Goal: Book appointment/travel/reservation

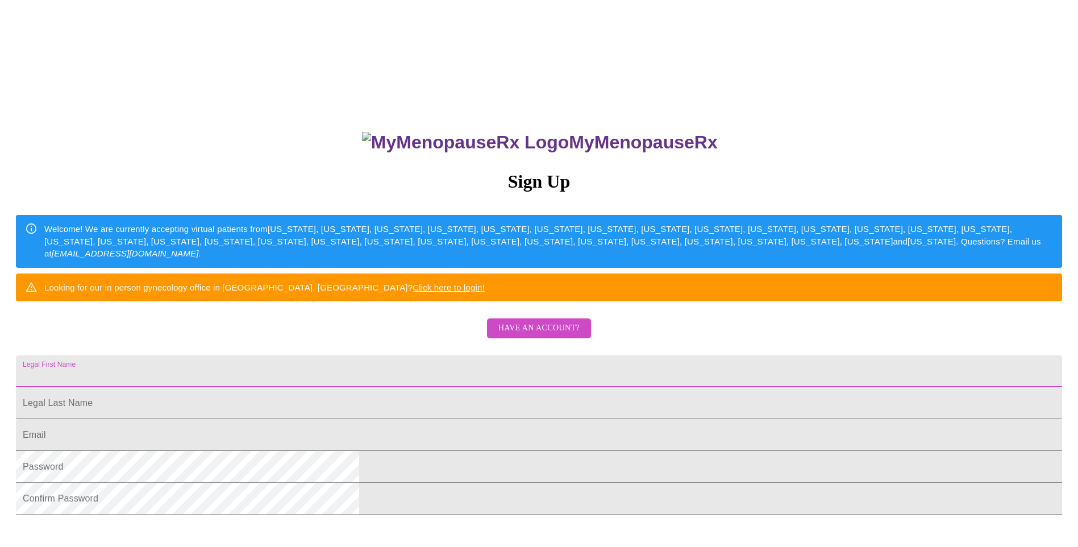
click at [411, 387] on input "Legal First Name" at bounding box center [539, 371] width 1047 height 32
type input "[PERSON_NAME]"
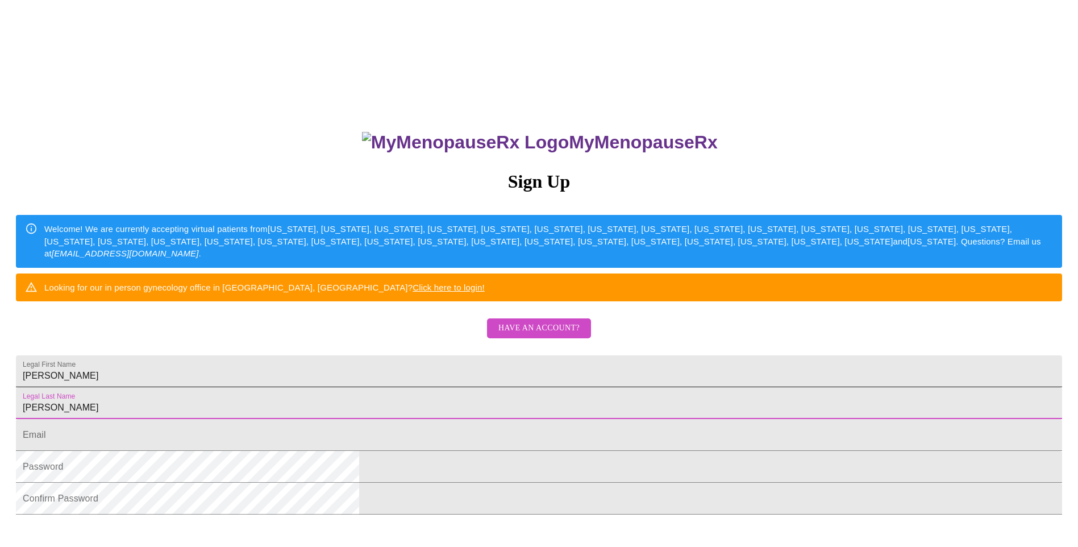
type input "[PERSON_NAME]"
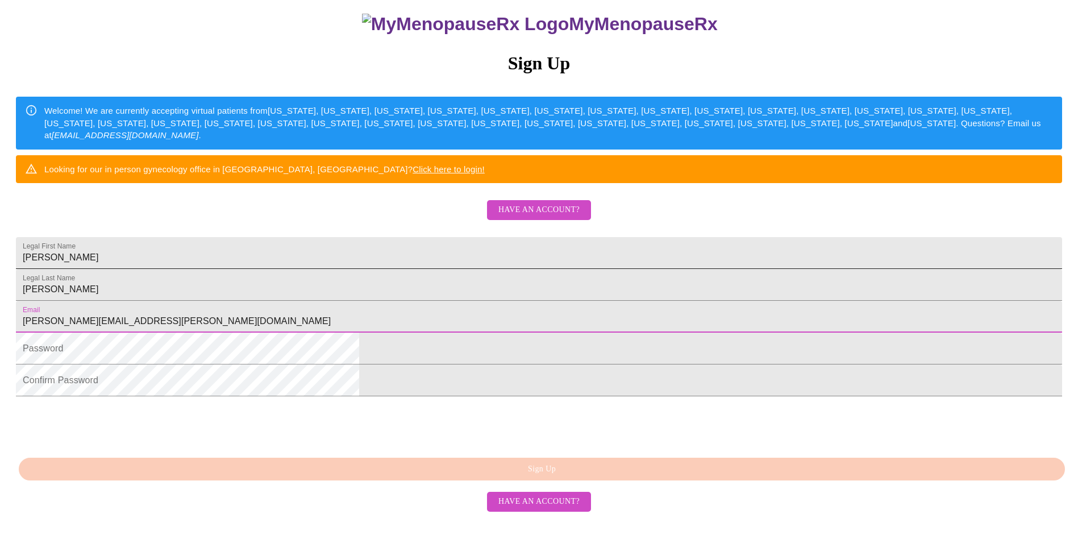
scroll to position [171, 0]
type input "[PERSON_NAME][EMAIL_ADDRESS][PERSON_NAME][DOMAIN_NAME]"
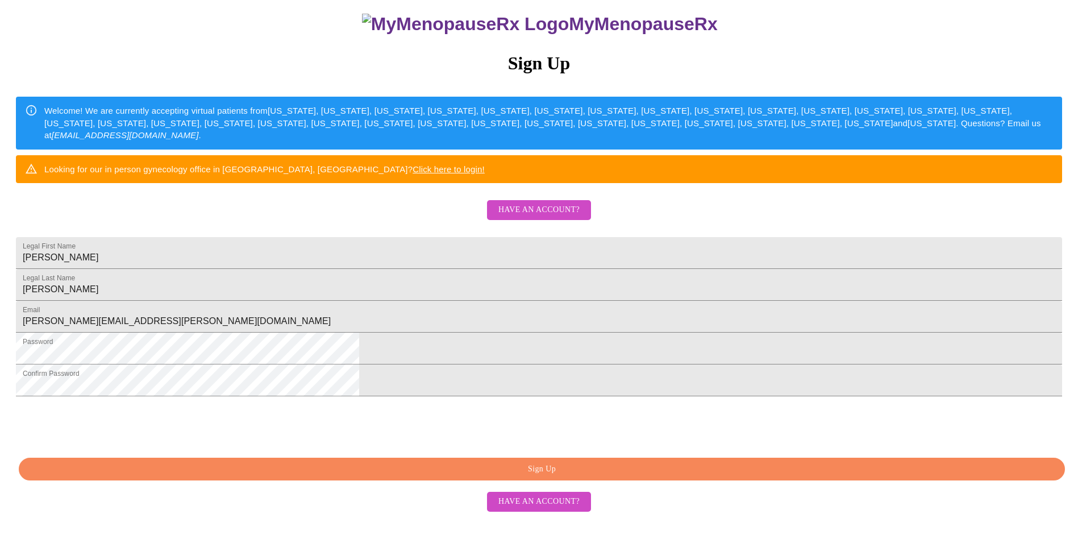
click at [524, 481] on button "Sign Up" at bounding box center [542, 469] width 1047 height 23
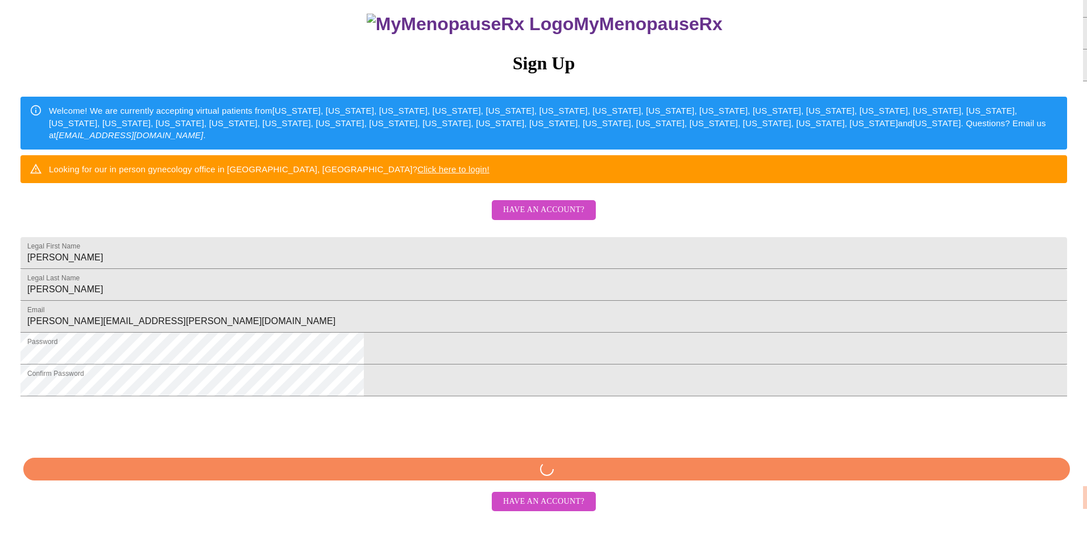
scroll to position [132, 0]
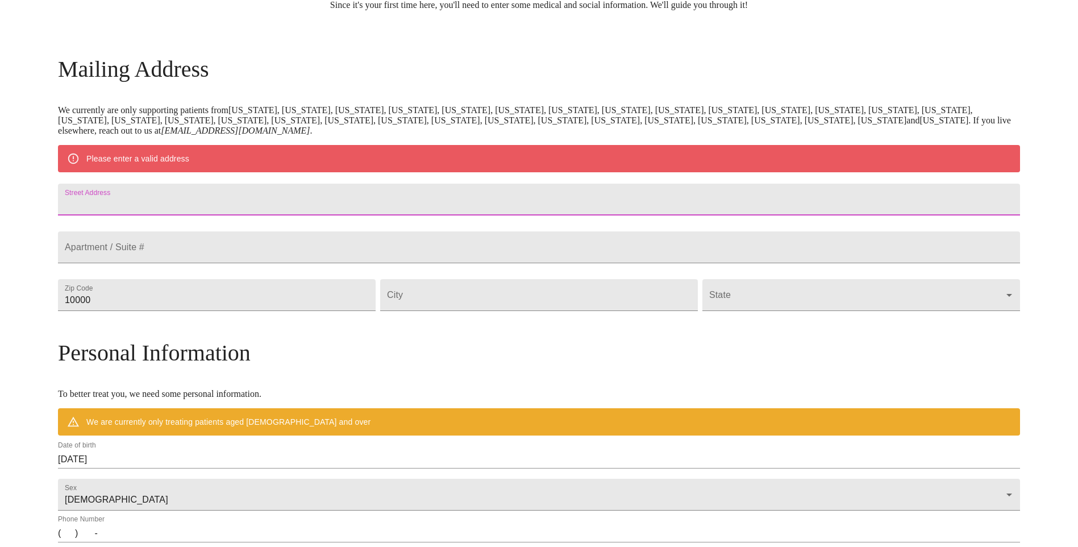
click at [284, 193] on input "Street Address" at bounding box center [539, 200] width 962 height 32
type input "[STREET_ADDRESS]"
type input "19073"
type input "[GEOGRAPHIC_DATA]"
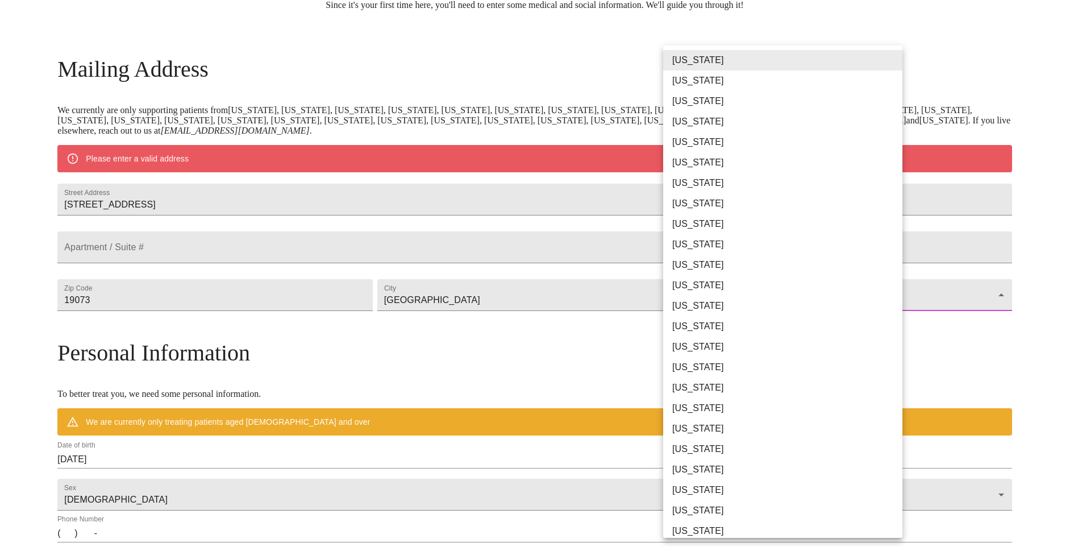
click at [713, 318] on body "MyMenopauseRx Welcome to MyMenopauseRx Since it's your first time here, you'll …" at bounding box center [539, 316] width 1069 height 886
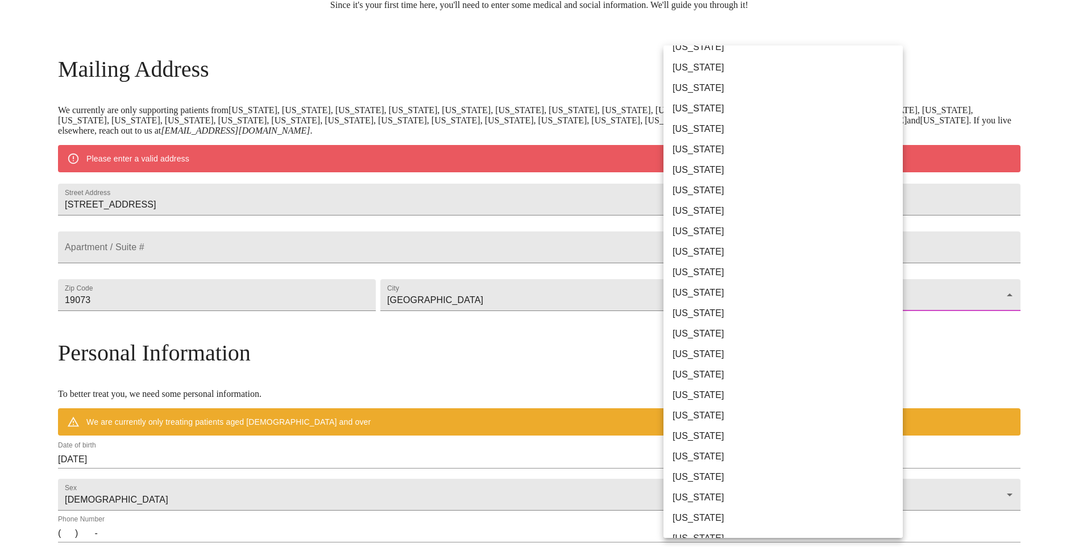
scroll to position [341, 0]
click at [704, 480] on li "[US_STATE]" at bounding box center [787, 476] width 248 height 20
type input "[US_STATE]"
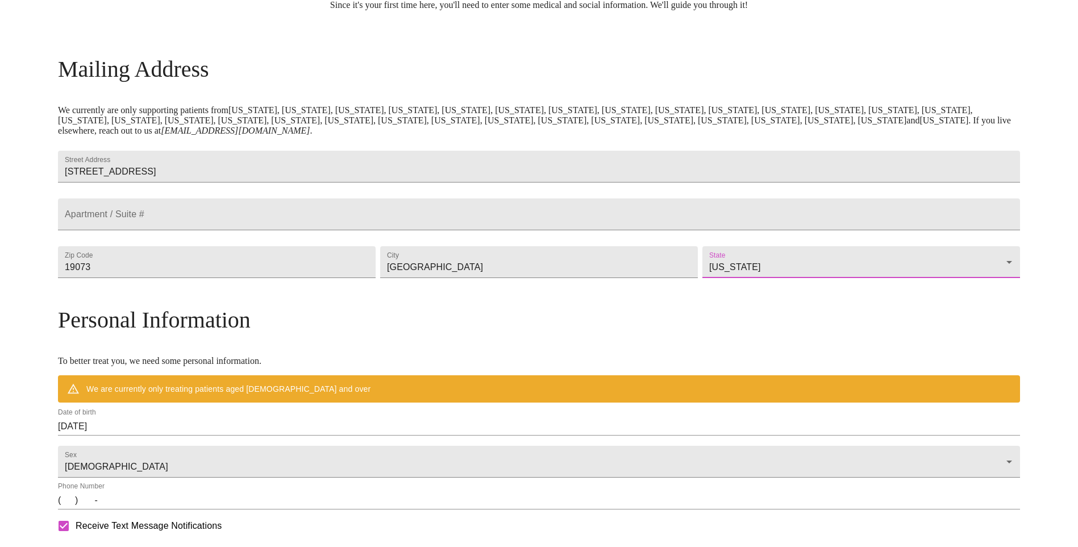
click at [204, 435] on input "[DATE]" at bounding box center [539, 426] width 962 height 18
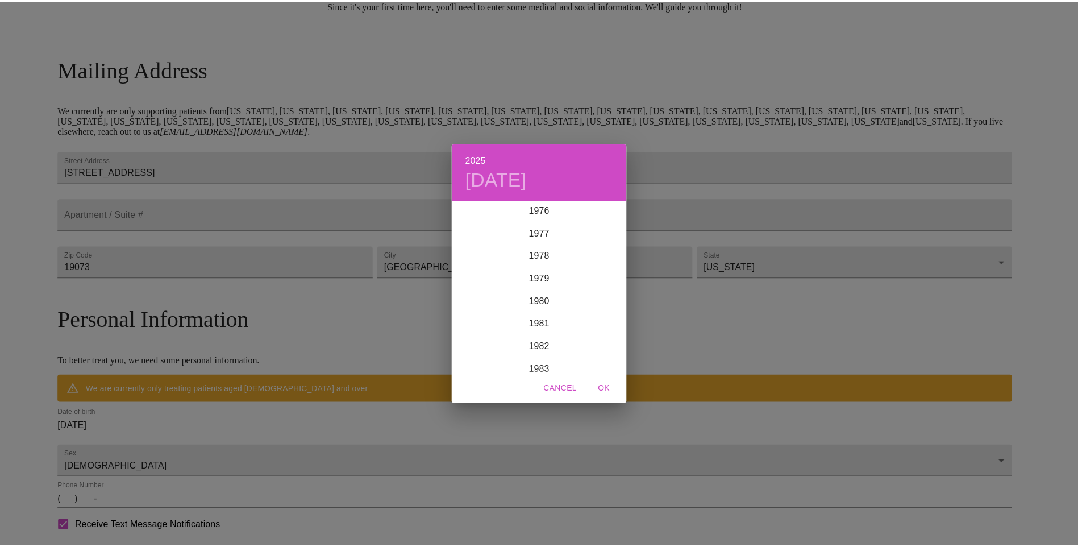
scroll to position [1774, 0]
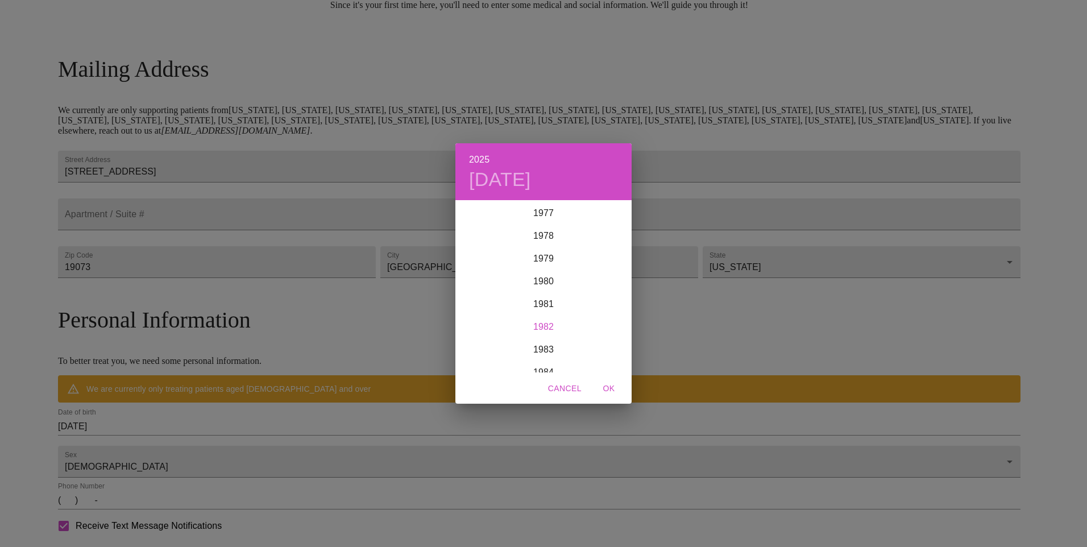
click at [547, 329] on div "1982" at bounding box center [543, 327] width 176 height 23
click at [597, 221] on div "Mar" at bounding box center [602, 223] width 59 height 43
click at [609, 259] on p "6" at bounding box center [611, 260] width 5 height 11
click at [601, 389] on span "OK" at bounding box center [608, 388] width 27 height 14
type input "[DATE]"
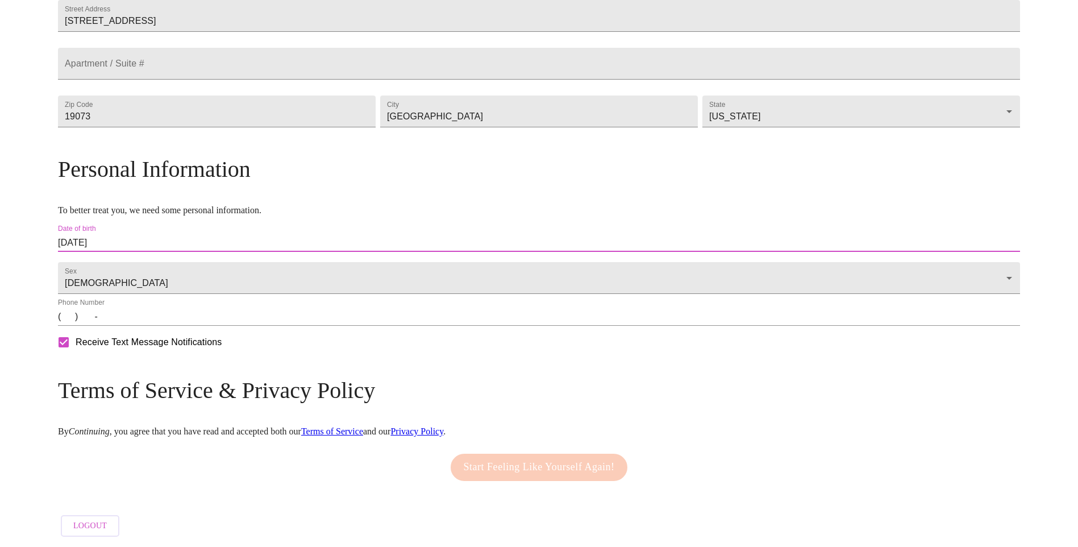
scroll to position [302, 0]
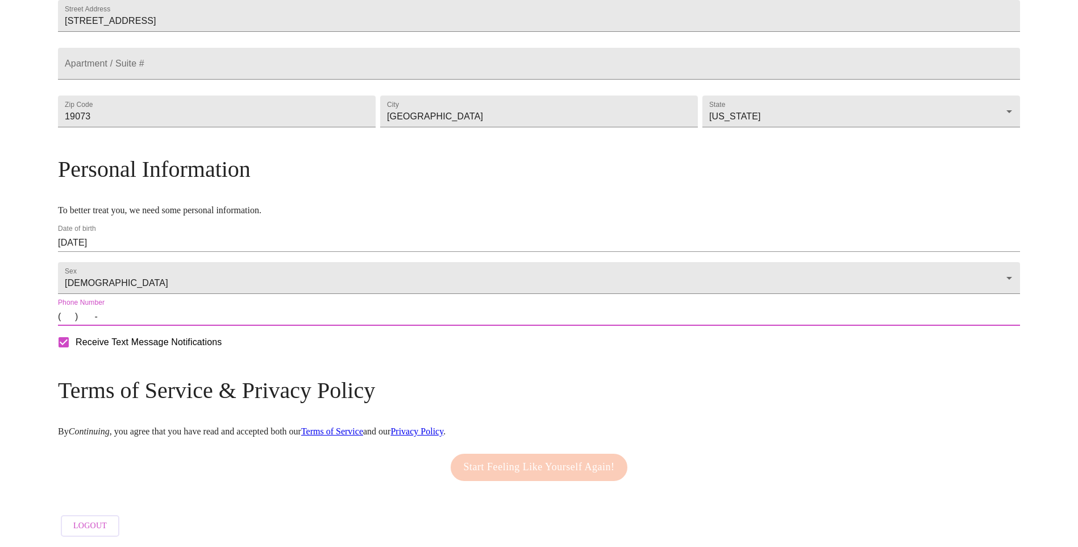
click at [190, 326] on input "(   )    -" at bounding box center [539, 317] width 962 height 18
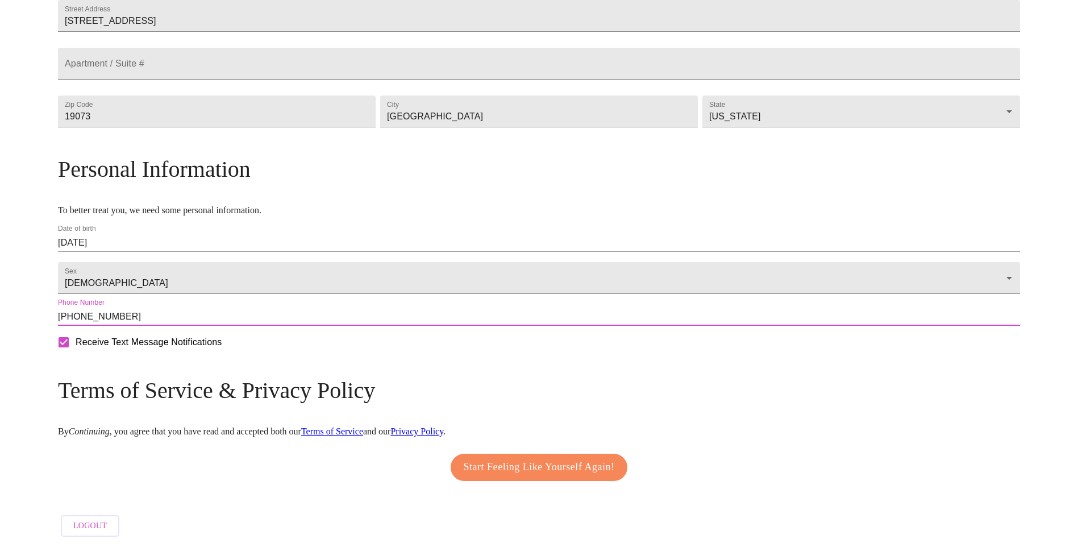
type input "[PHONE_NUMBER]"
click at [539, 473] on span "Start Feeling Like Yourself Again!" at bounding box center [539, 467] width 151 height 18
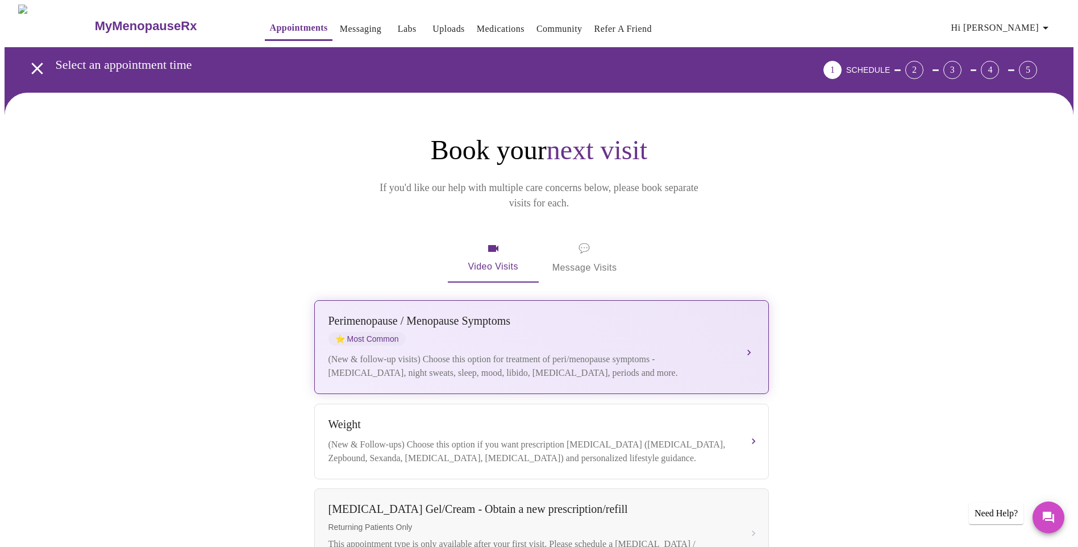
click at [430, 317] on div "[MEDICAL_DATA] / Menopause Symptoms ⭐ Most Common" at bounding box center [531, 329] width 404 height 31
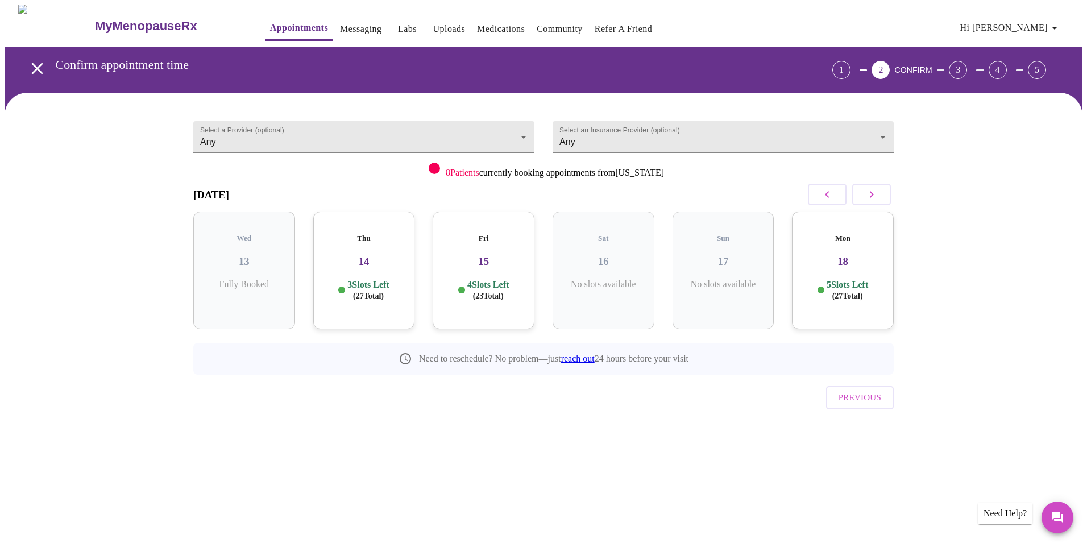
click at [366, 234] on h5 "Thu" at bounding box center [364, 238] width 84 height 9
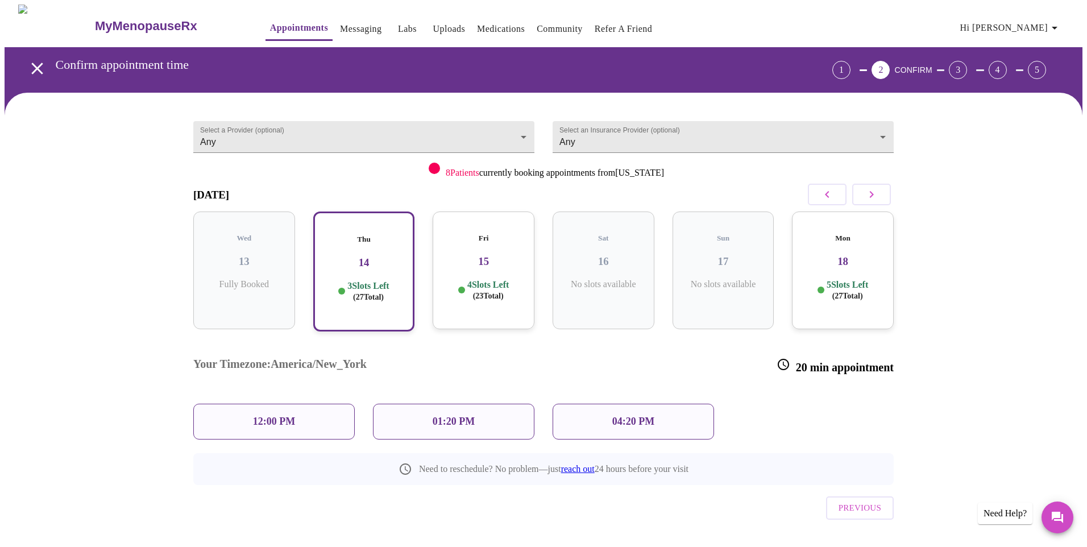
click at [474, 279] on p "4 Slots Left ( 23 Total)" at bounding box center [488, 290] width 42 height 22
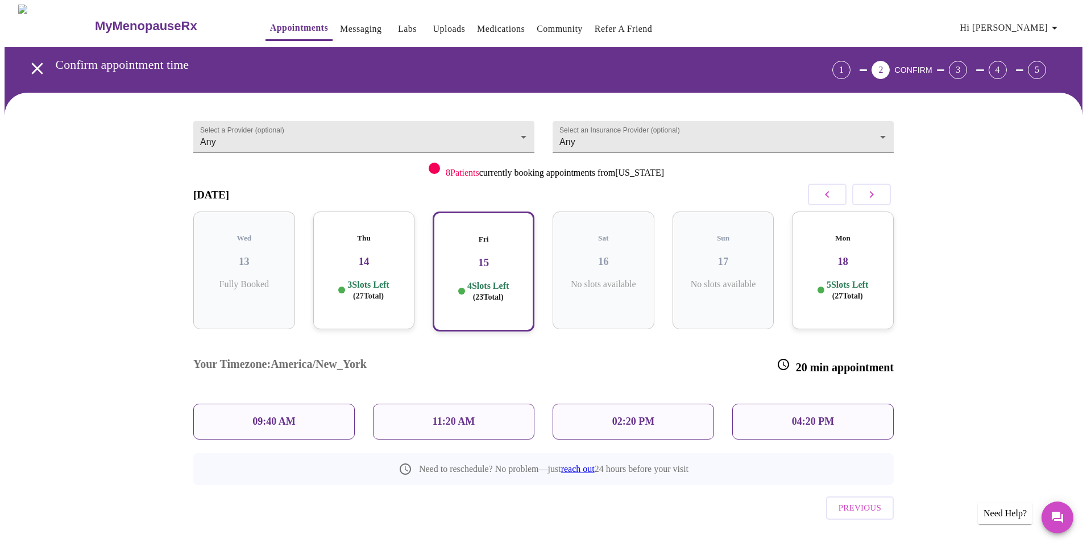
click at [420, 404] on div "11:20 AM" at bounding box center [453, 422] width 161 height 36
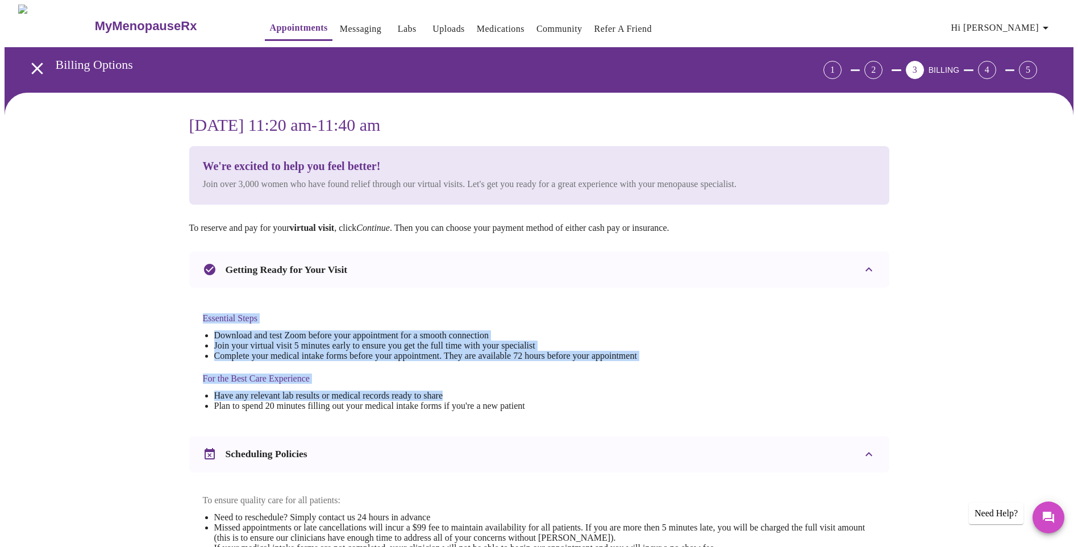
drag, startPoint x: 488, startPoint y: 395, endPoint x: 487, endPoint y: 281, distance: 113.7
click at [487, 281] on div "Getting Ready for Your Visit Essential Steps Download and test Zoom before your…" at bounding box center [539, 339] width 700 height 176
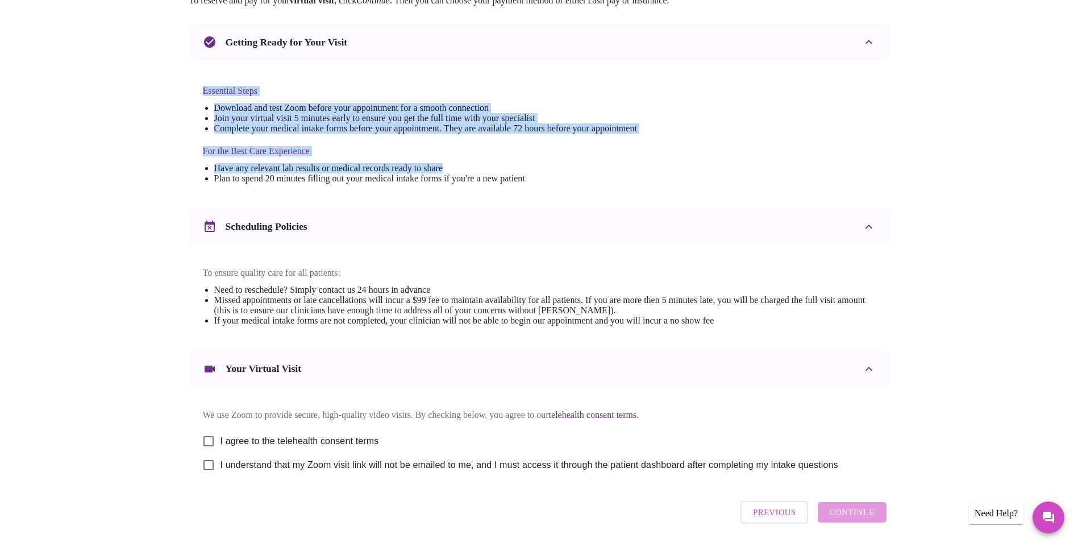
scroll to position [277, 0]
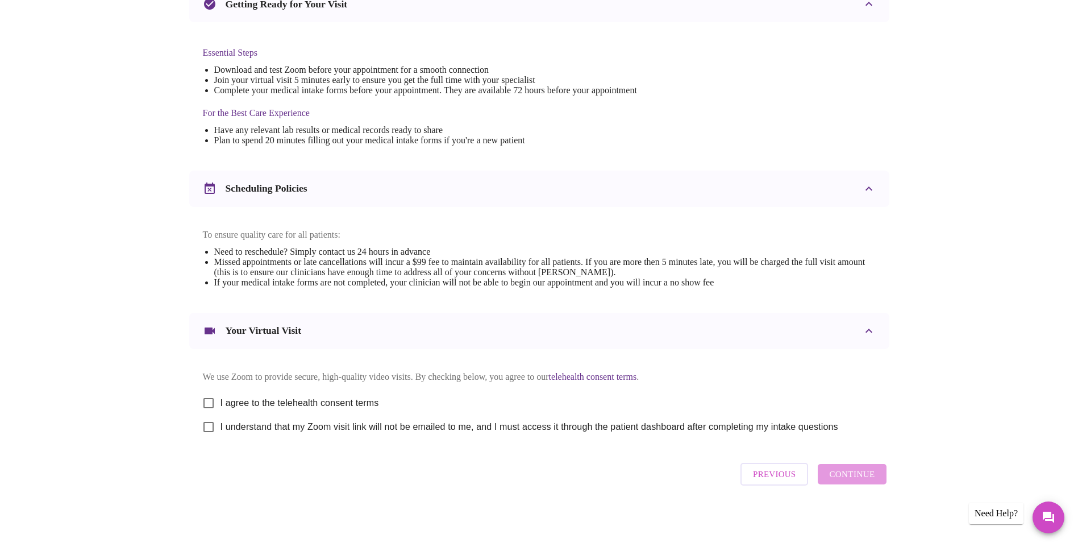
click at [325, 396] on span "I agree to the telehealth consent terms" at bounding box center [300, 403] width 159 height 14
click at [221, 395] on input "I agree to the telehealth consent terms" at bounding box center [209, 403] width 24 height 24
checkbox input "true"
click at [339, 422] on span "I understand that my Zoom visit link will not be emailed to me, and I must acce…" at bounding box center [530, 427] width 618 height 14
click at [221, 422] on input "I understand that my Zoom visit link will not be emailed to me, and I must acce…" at bounding box center [209, 427] width 24 height 24
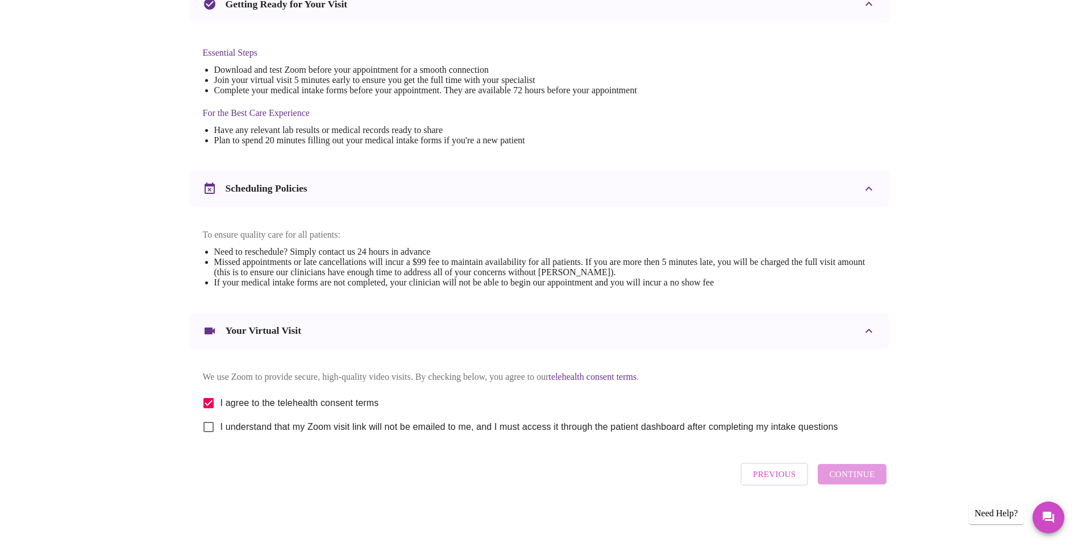
checkbox input "true"
click at [884, 481] on button "Continue" at bounding box center [852, 474] width 68 height 20
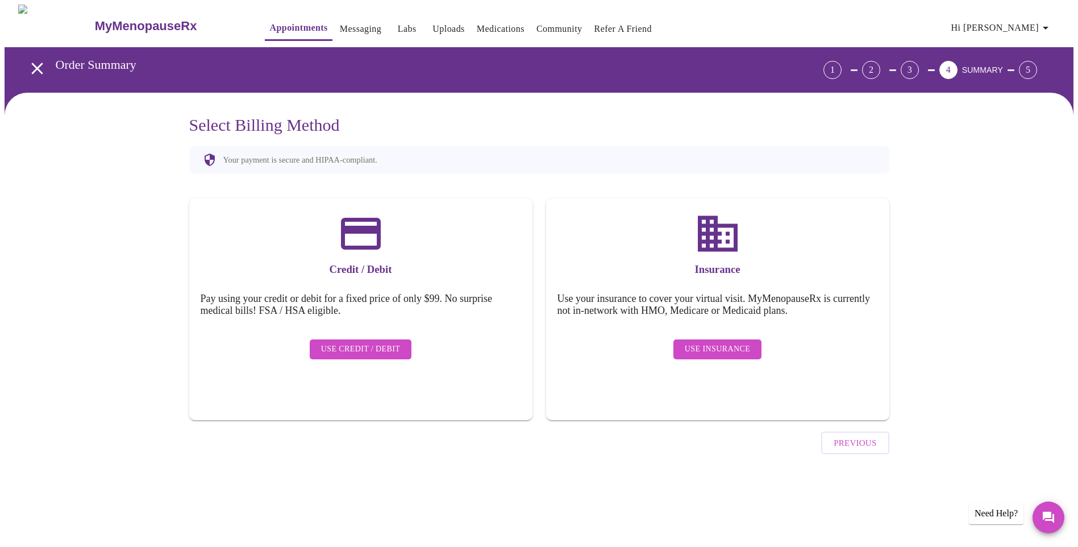
scroll to position [0, 0]
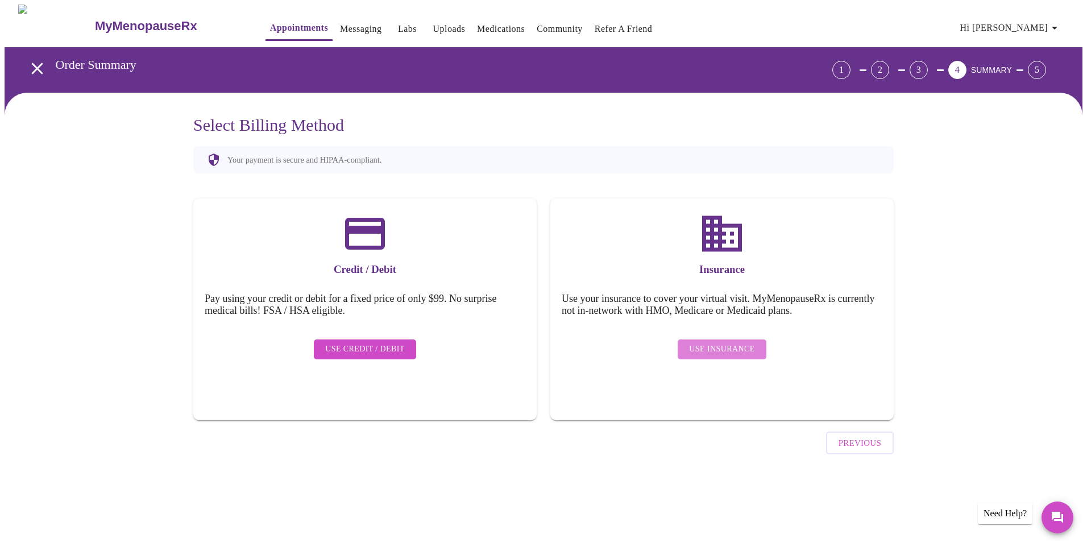
click at [738, 342] on span "Use Insurance" at bounding box center [721, 349] width 65 height 14
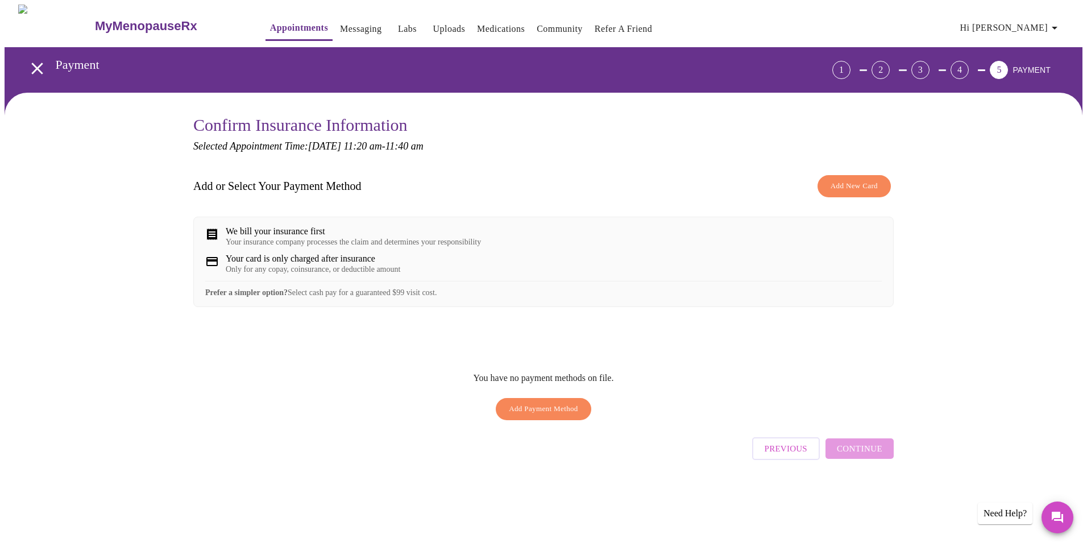
click at [878, 186] on button "Add New Card" at bounding box center [854, 186] width 73 height 22
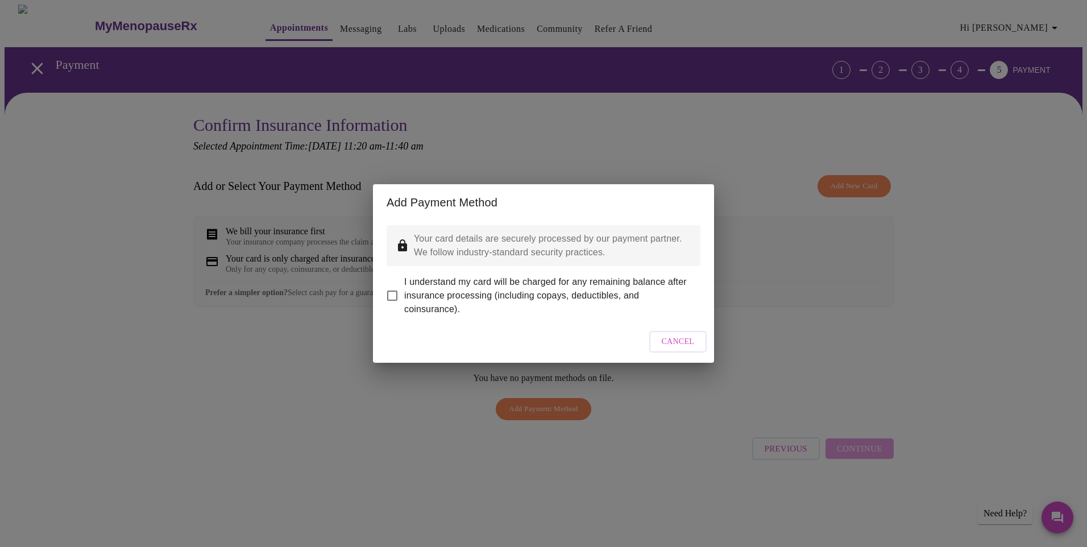
click at [506, 292] on span "I understand my card will be charged for any remaining balance after insurance …" at bounding box center [547, 295] width 287 height 41
click at [404, 292] on input "I understand my card will be charged for any remaining balance after insurance …" at bounding box center [392, 296] width 24 height 24
checkbox input "true"
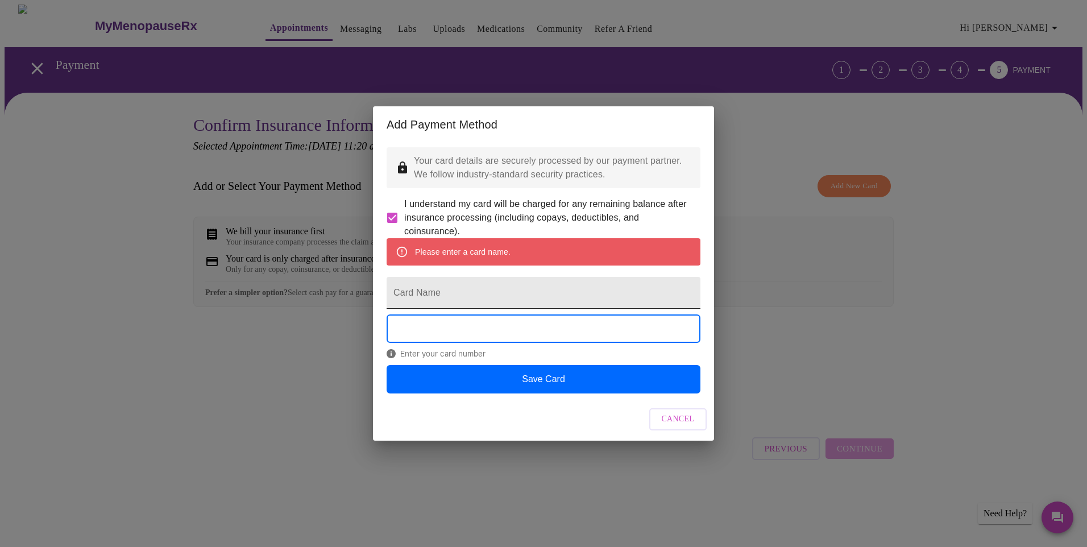
click at [499, 304] on input "Card Name" at bounding box center [544, 293] width 314 height 32
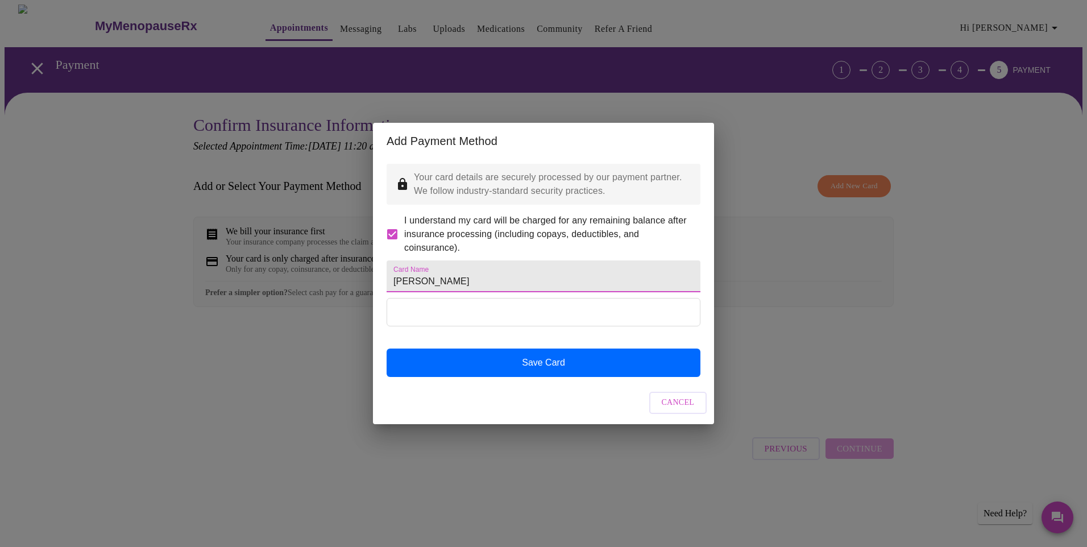
type input "[PERSON_NAME]"
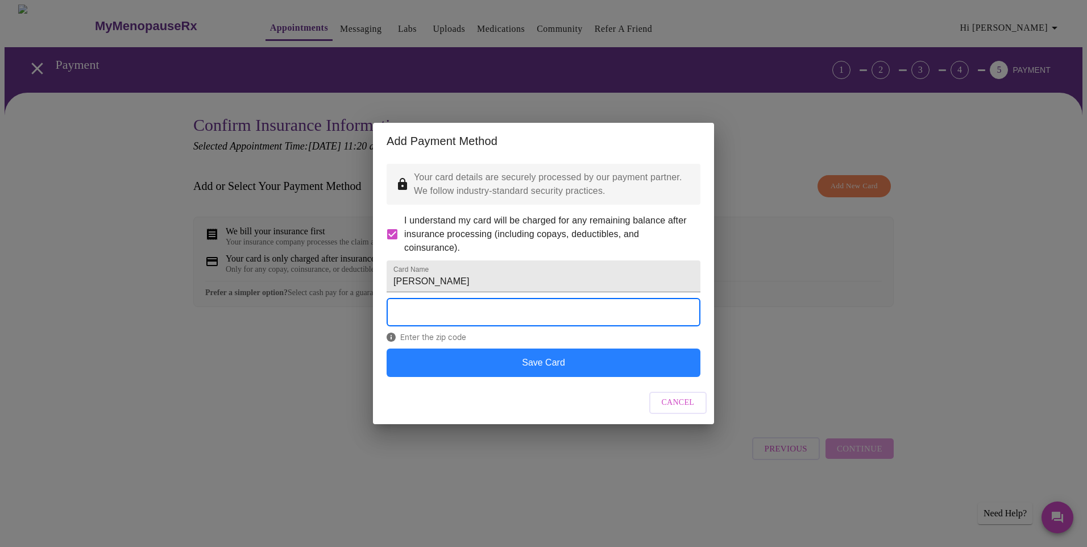
click at [478, 374] on button "Save Card" at bounding box center [544, 362] width 314 height 28
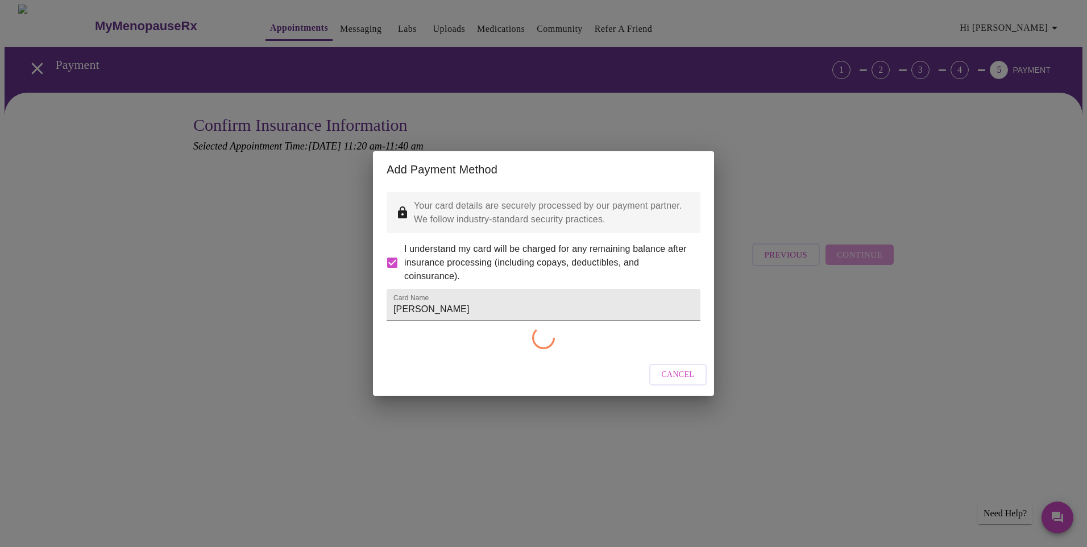
checkbox input "false"
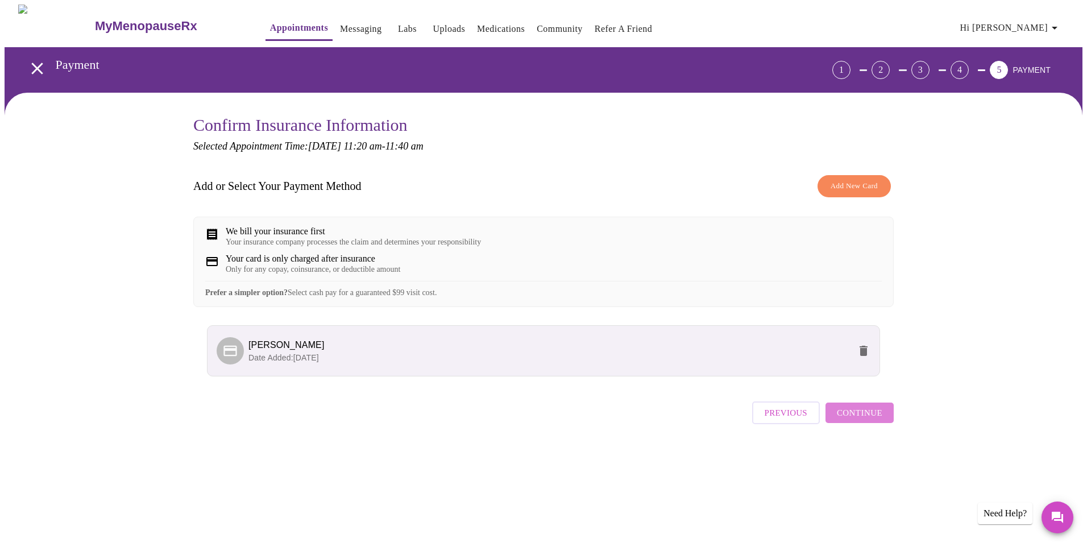
click at [869, 420] on span "Continue" at bounding box center [859, 412] width 45 height 15
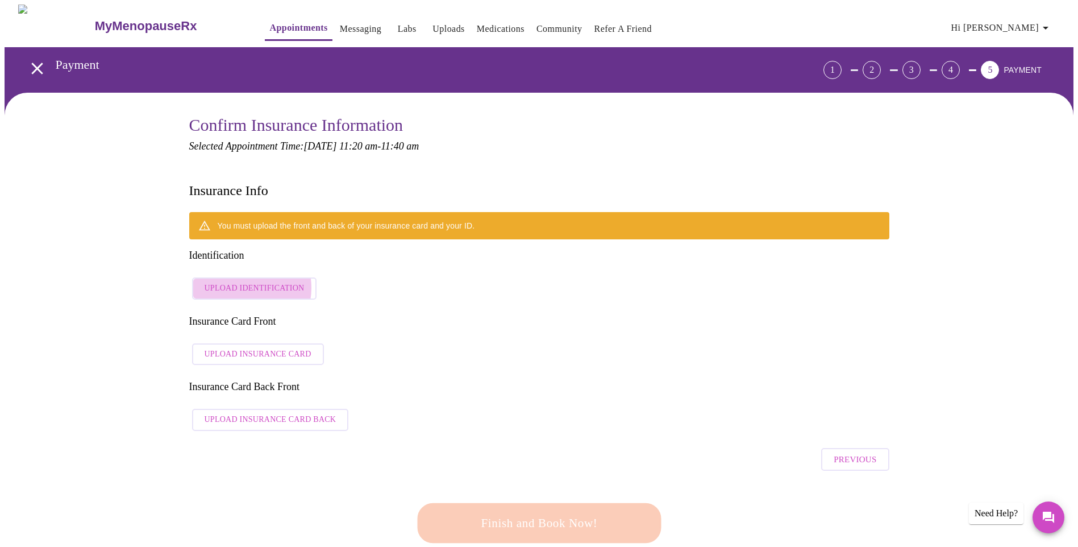
click at [242, 281] on span "Upload Identification" at bounding box center [255, 288] width 100 height 14
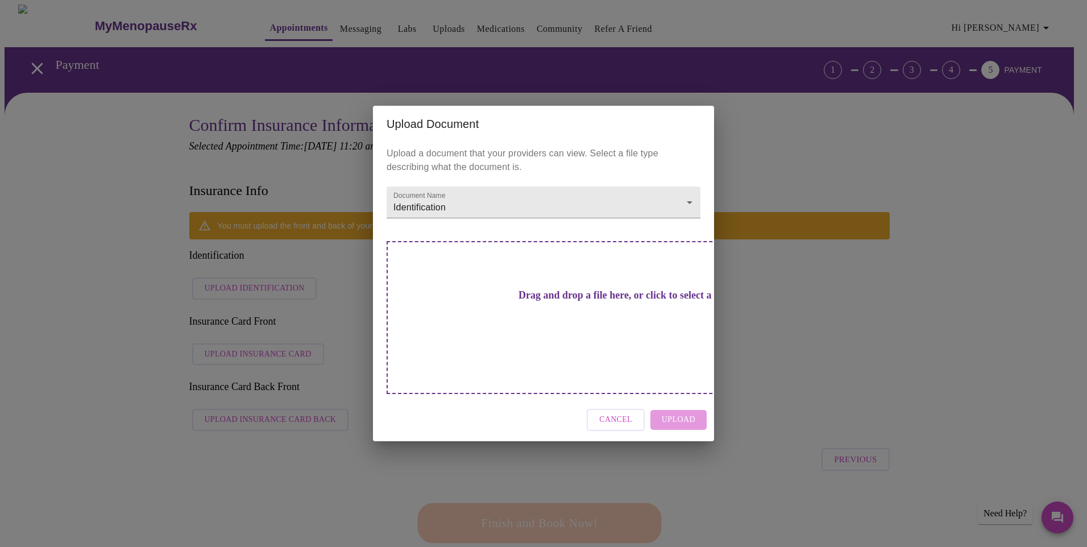
click at [552, 301] on h3 "Drag and drop a file here, or click to select a file" at bounding box center [623, 295] width 314 height 12
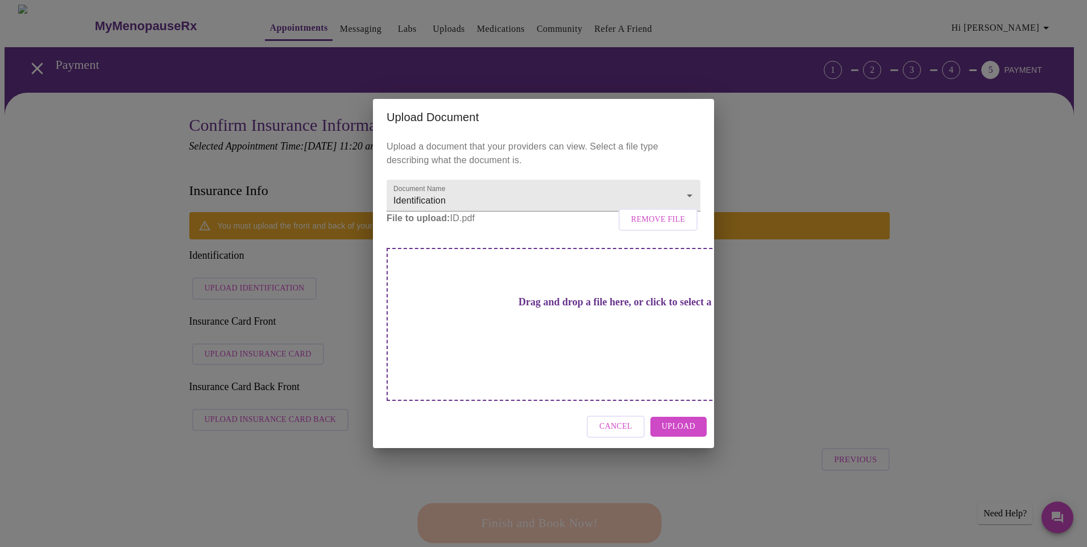
click at [684, 420] on span "Upload" at bounding box center [679, 427] width 34 height 14
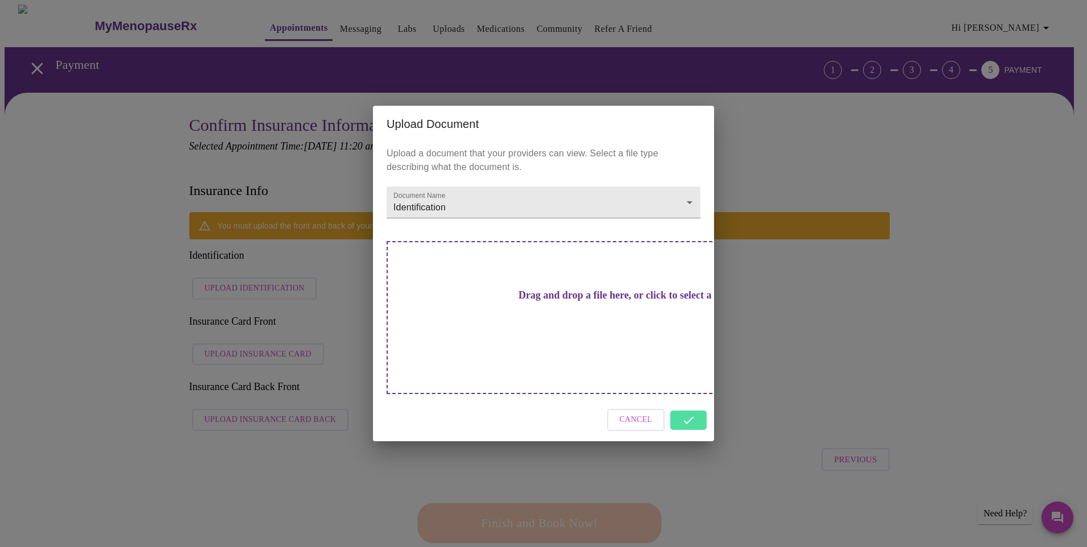
click at [689, 403] on div "Cancel" at bounding box center [543, 420] width 341 height 43
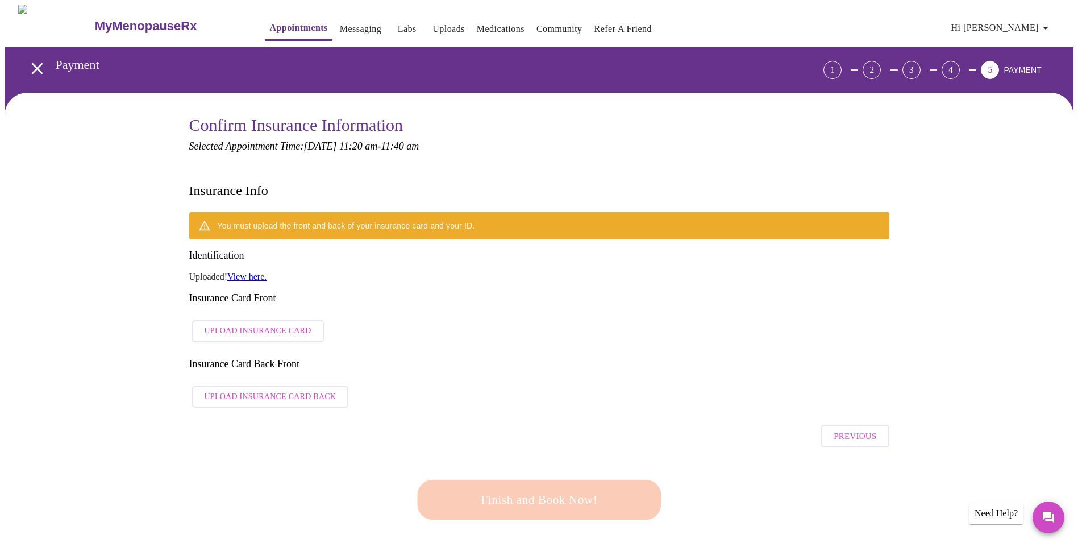
click at [277, 324] on span "Upload Insurance Card" at bounding box center [258, 331] width 107 height 14
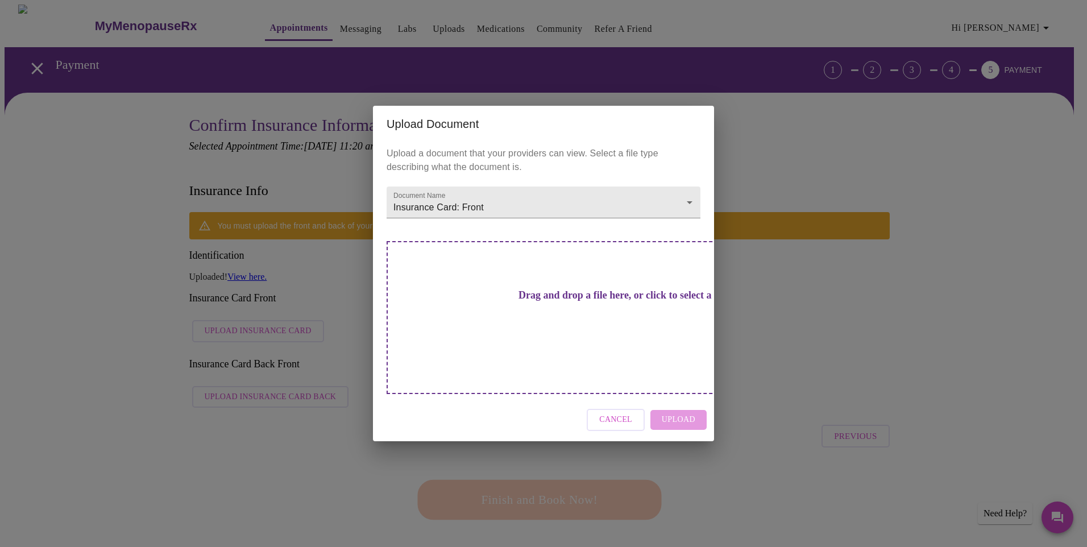
click at [576, 301] on h3 "Drag and drop a file here, or click to select a file" at bounding box center [623, 295] width 314 height 12
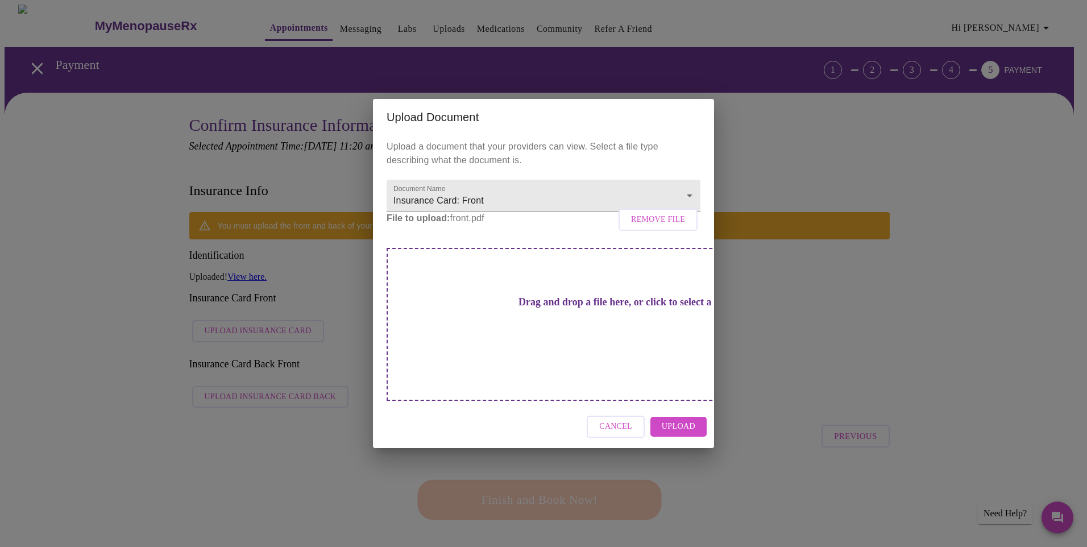
click at [679, 420] on span "Upload" at bounding box center [679, 427] width 34 height 14
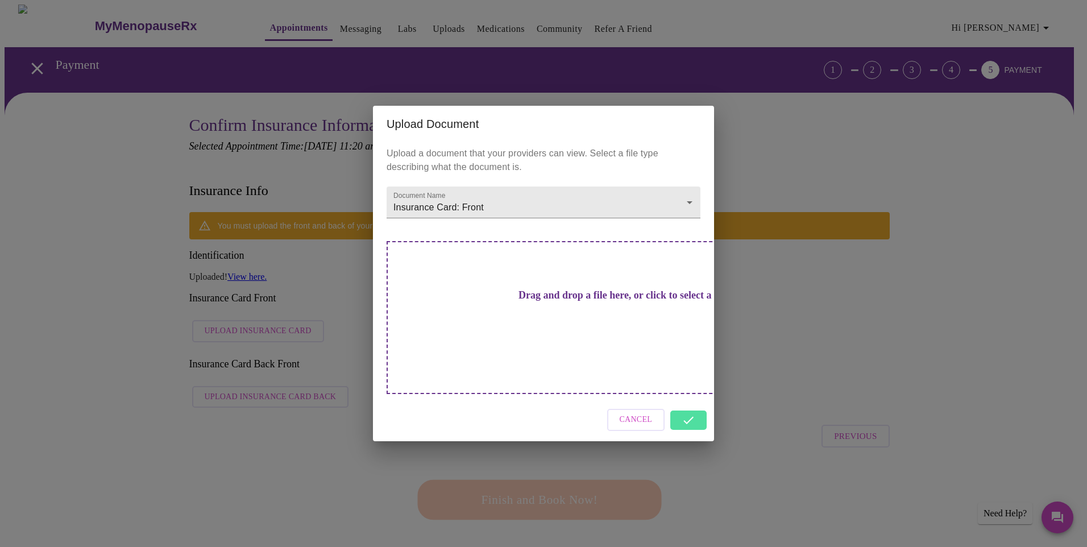
click at [688, 399] on div "Cancel" at bounding box center [543, 420] width 341 height 43
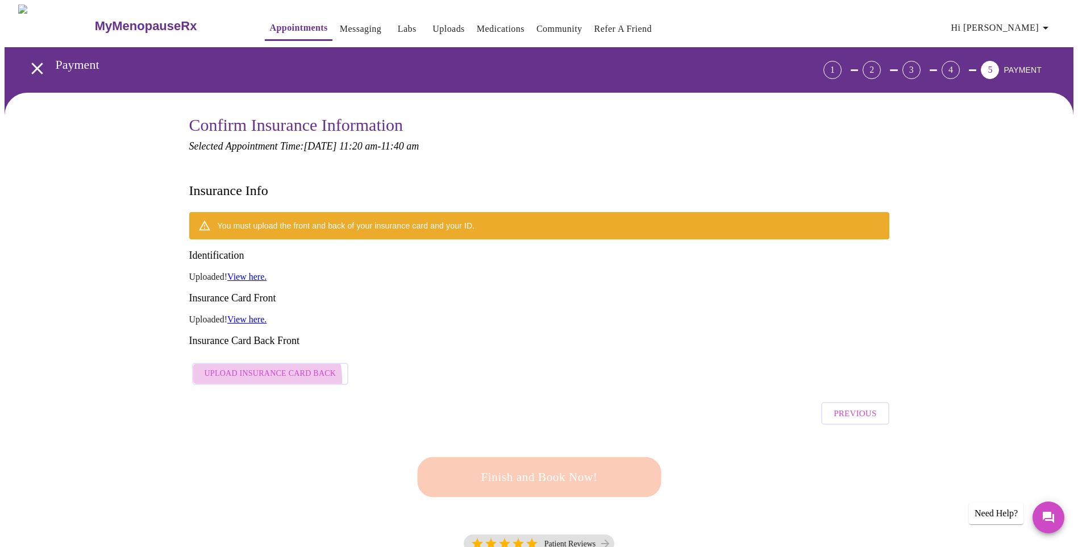
click at [263, 367] on span "Upload Insurance Card Back" at bounding box center [271, 374] width 132 height 14
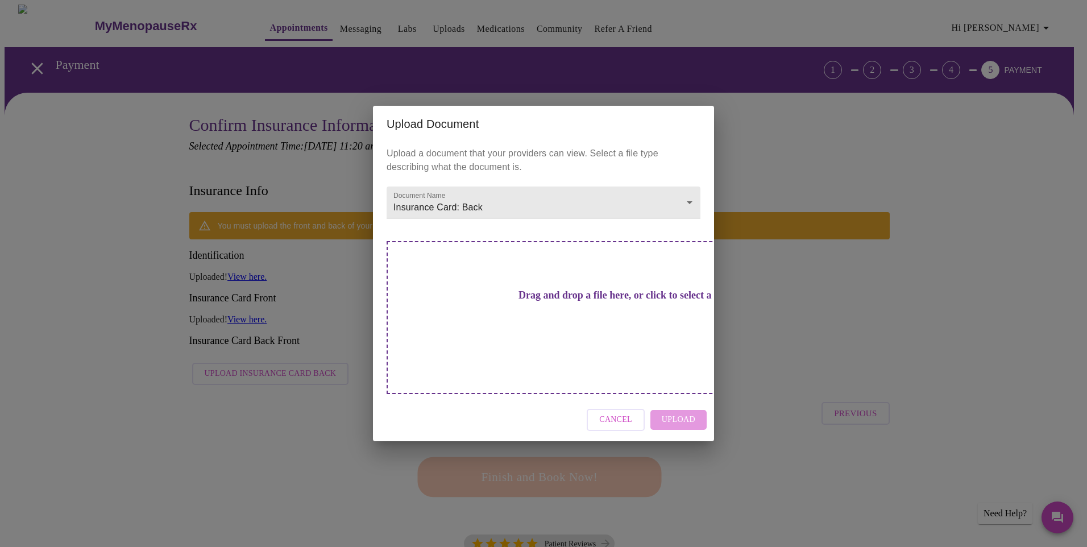
click at [514, 301] on h3 "Drag and drop a file here, or click to select a file" at bounding box center [623, 295] width 314 height 12
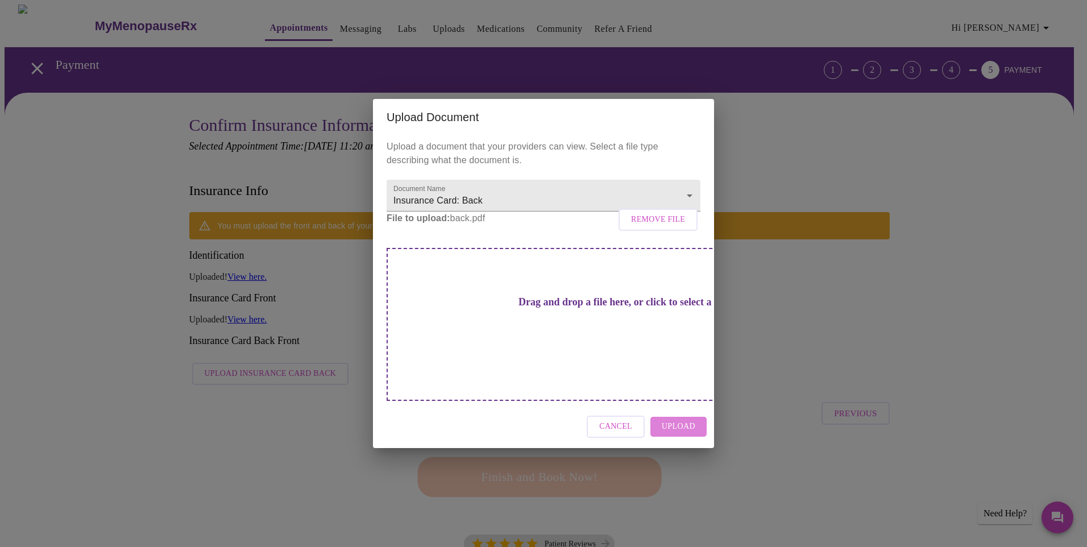
click at [676, 420] on span "Upload" at bounding box center [679, 427] width 34 height 14
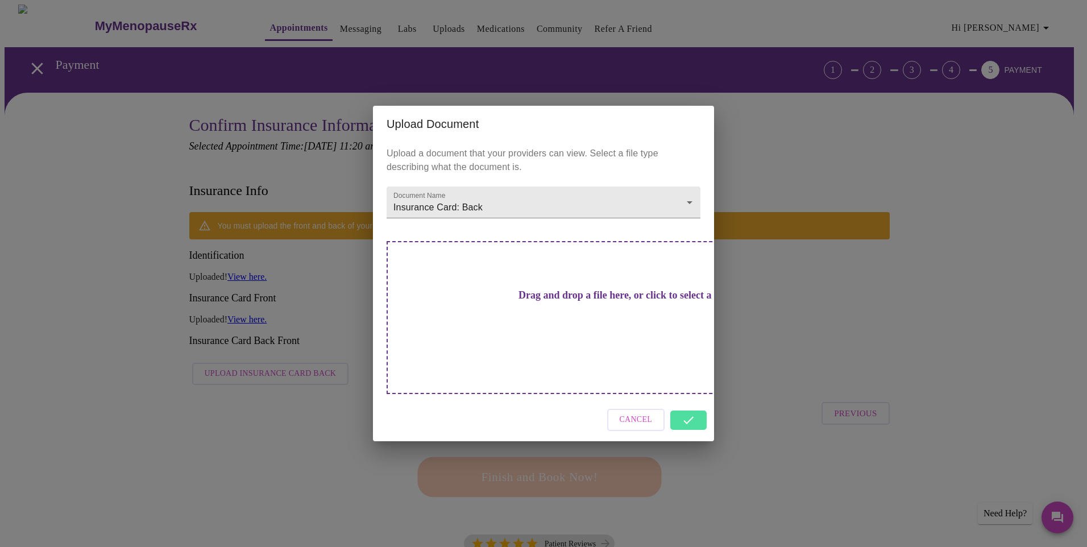
click at [686, 405] on div "Cancel" at bounding box center [543, 420] width 341 height 43
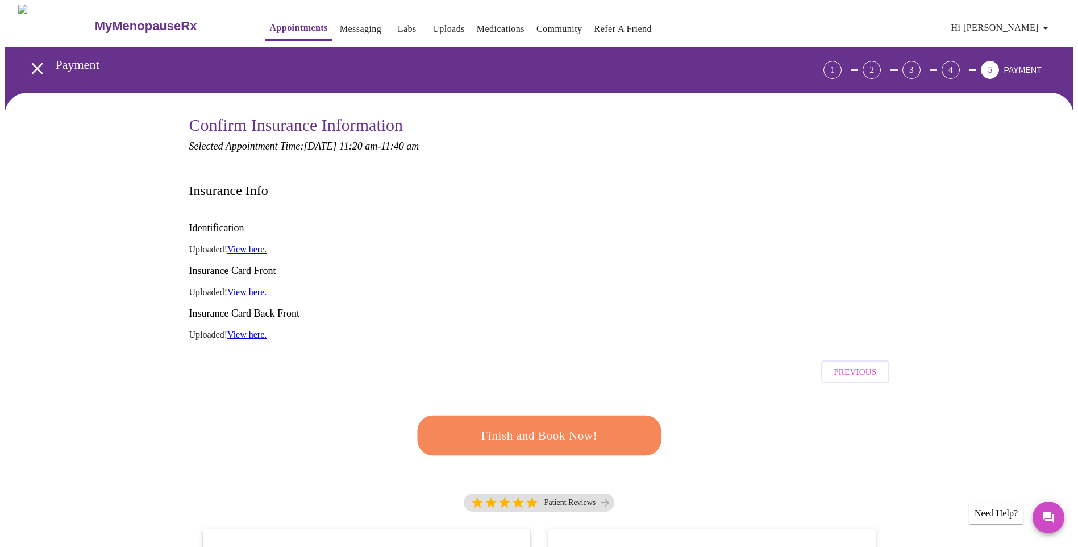
click at [500, 425] on span "Finish and Book Now!" at bounding box center [539, 435] width 210 height 21
